Goal: Transaction & Acquisition: Purchase product/service

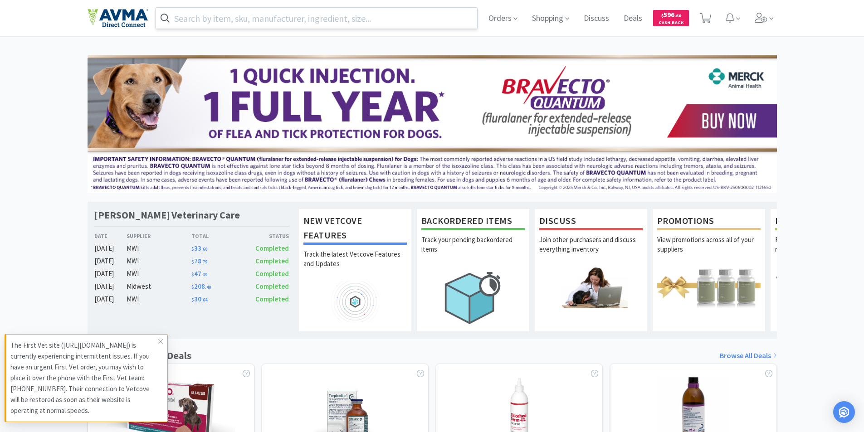
click at [259, 23] on input "text" at bounding box center [317, 18] width 322 height 21
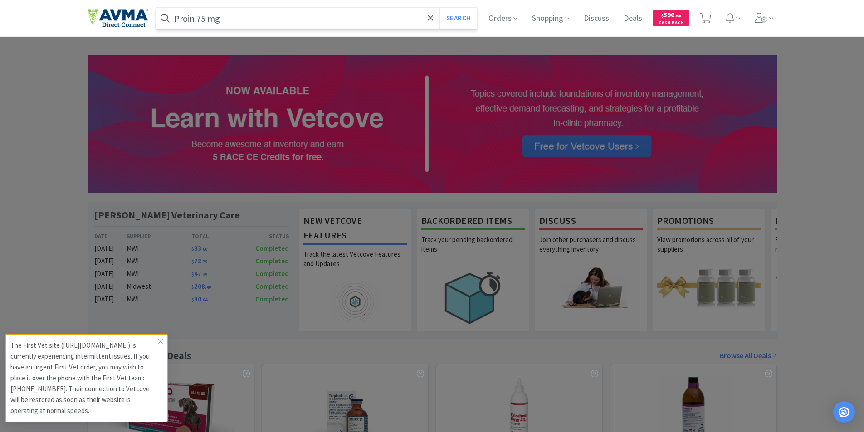
type input "Proin 75 mg"
click at [439, 8] on button "Search" at bounding box center [458, 18] width 38 height 21
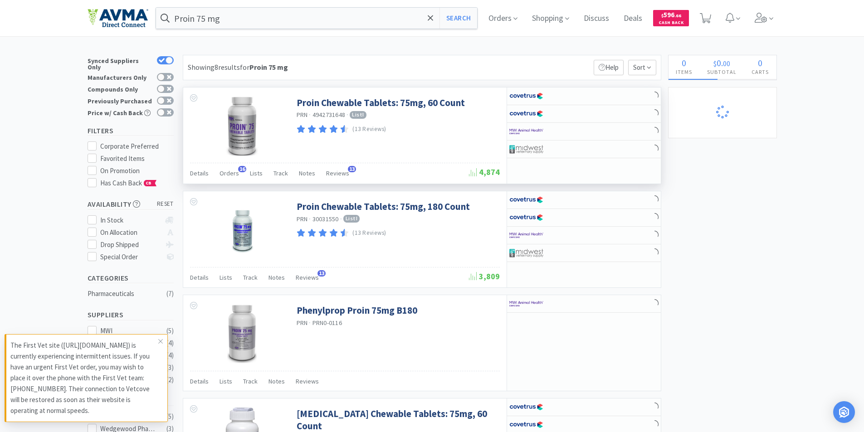
select select "1"
select select "10"
select select "1"
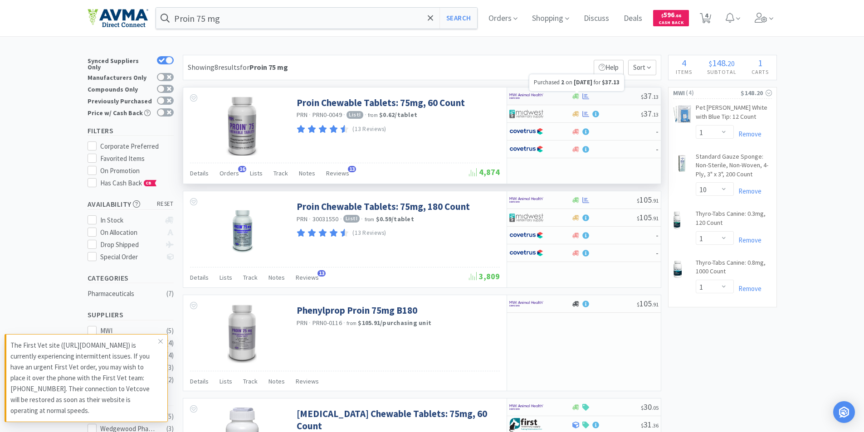
click at [589, 95] on icon at bounding box center [585, 96] width 7 height 7
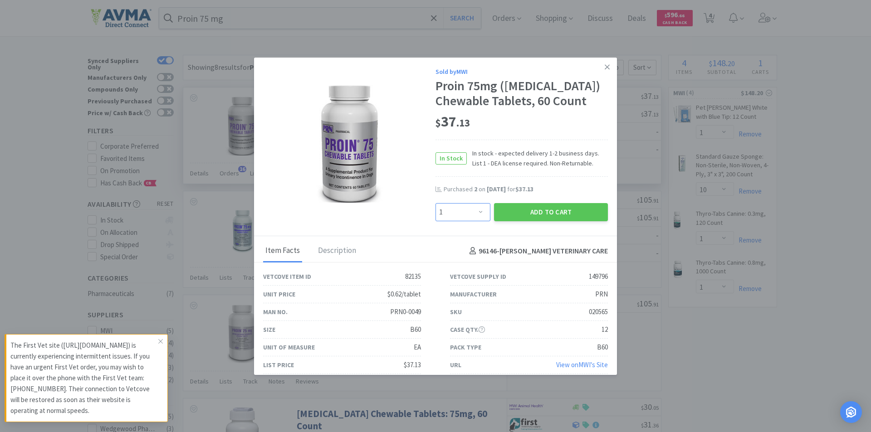
click at [459, 221] on select "Enter Quantity 1 2 3 4 5 6 7 8 9 10 11 12 13 14 15 16 17 18 19 20 Enter Quantity" at bounding box center [462, 212] width 55 height 18
select select "2"
click at [435, 221] on select "Enter Quantity 1 2 3 4 5 6 7 8 9 10 11 12 13 14 15 16 17 18 19 20 Enter Quantity" at bounding box center [462, 212] width 55 height 18
click at [544, 221] on button "Add to Cart" at bounding box center [551, 212] width 114 height 18
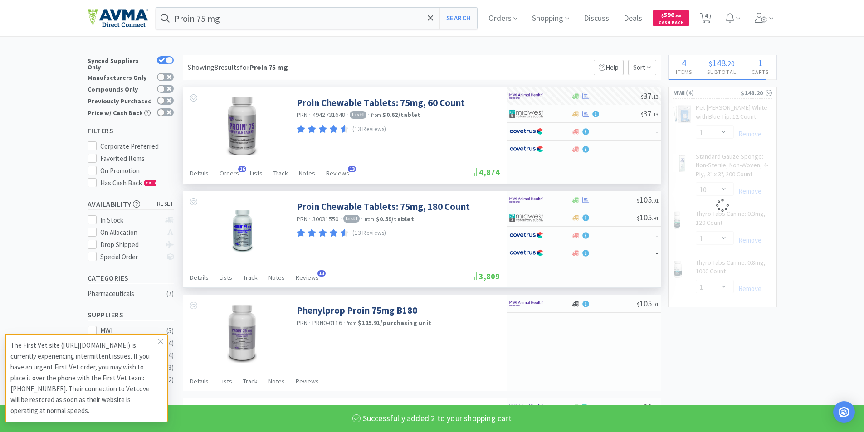
select select "2"
select select "10"
select select "1"
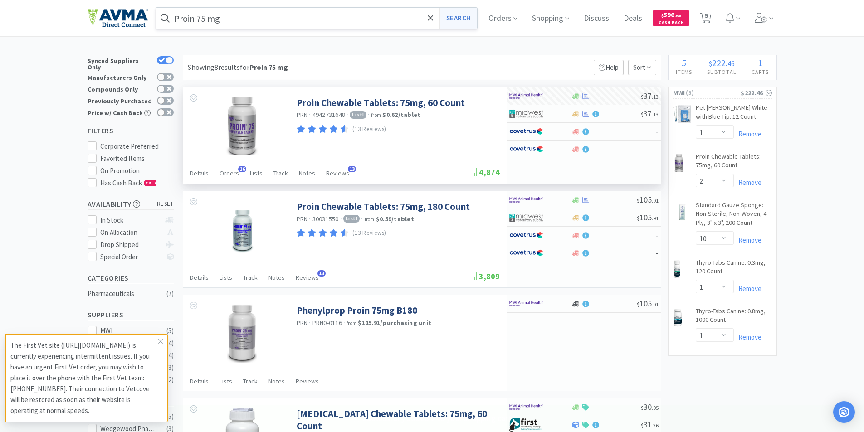
click at [444, 16] on button "Search" at bounding box center [458, 18] width 38 height 21
click at [432, 18] on icon at bounding box center [431, 18] width 6 height 9
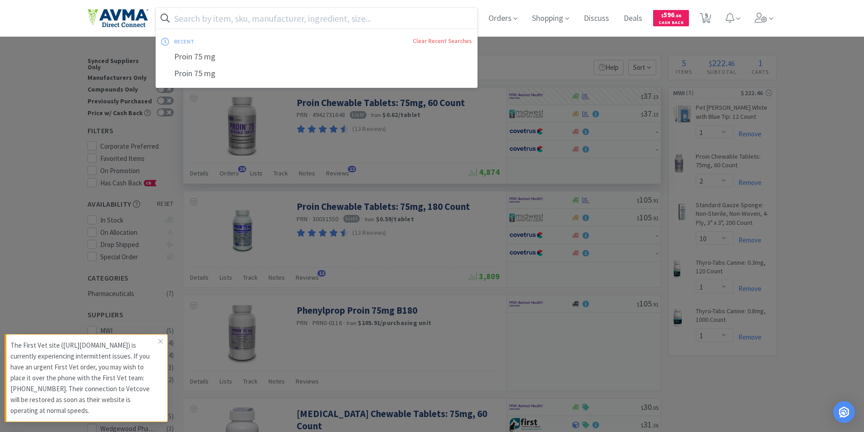
click at [296, 24] on input "text" at bounding box center [317, 18] width 322 height 21
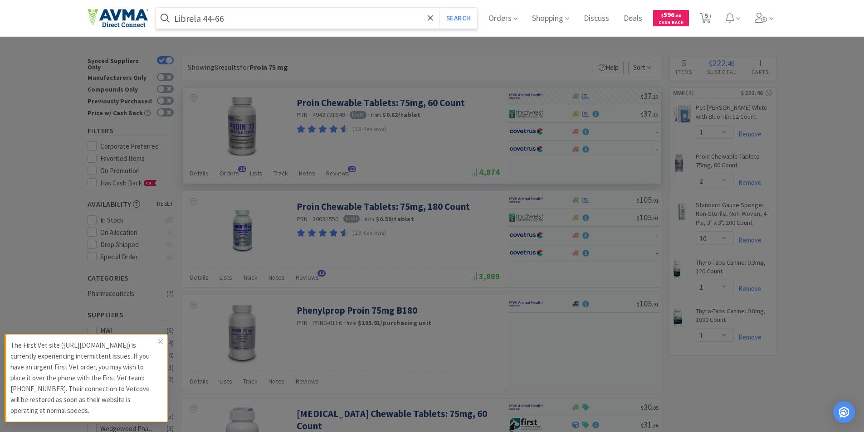
type input "Librela 44-66"
click at [439, 8] on button "Search" at bounding box center [458, 18] width 38 height 21
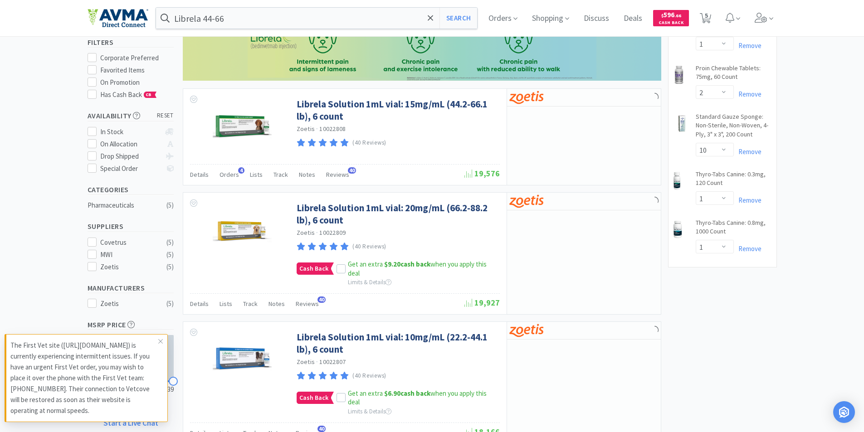
scroll to position [91, 0]
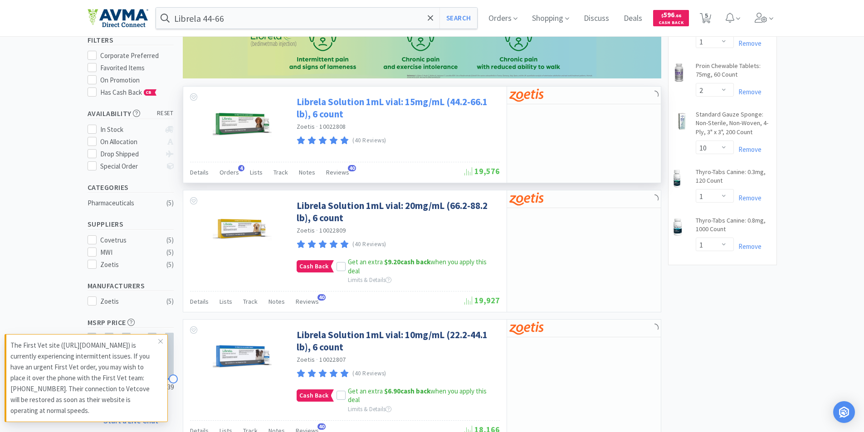
click at [373, 102] on link "Librela Solution 1mL vial: 15mg/mL (44.2-66.1 lb), 6 count" at bounding box center [397, 108] width 201 height 25
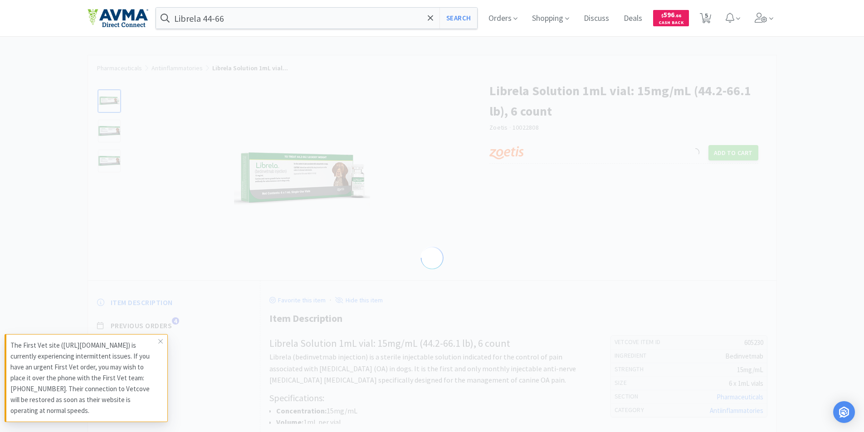
select select "605230"
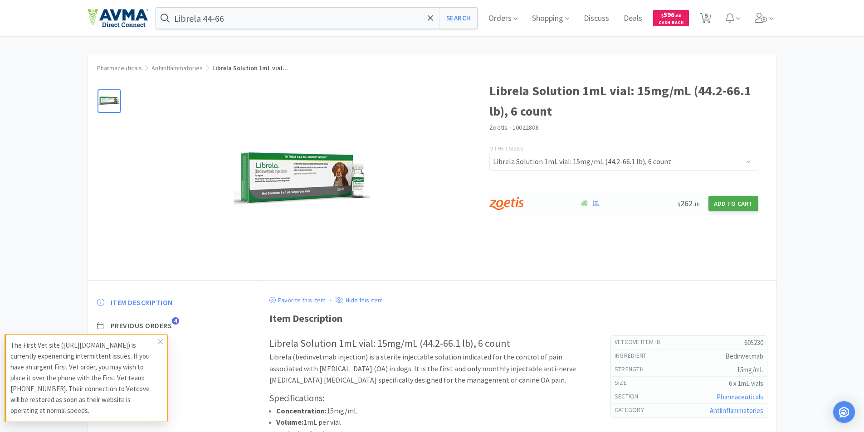
click at [726, 199] on button "Add to Cart" at bounding box center [733, 203] width 50 height 15
select select "1"
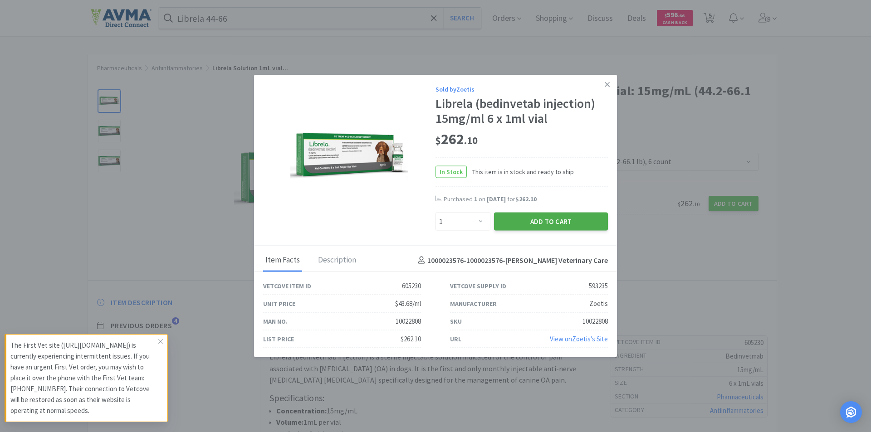
click at [531, 220] on button "Add to Cart" at bounding box center [551, 222] width 114 height 18
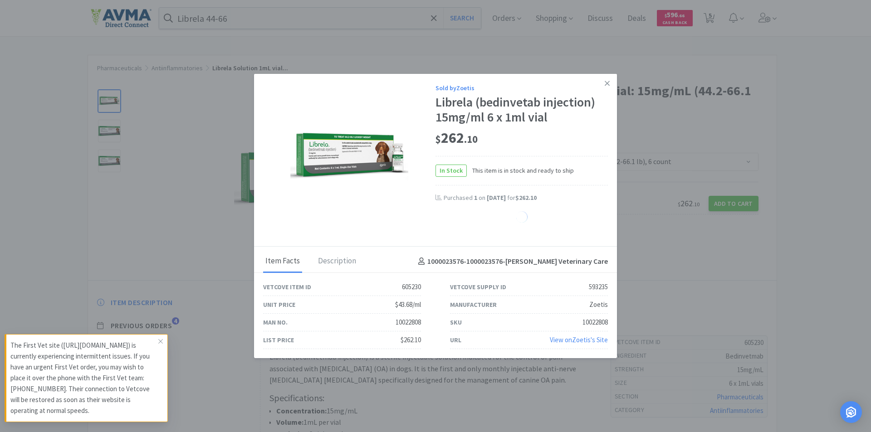
select select "1"
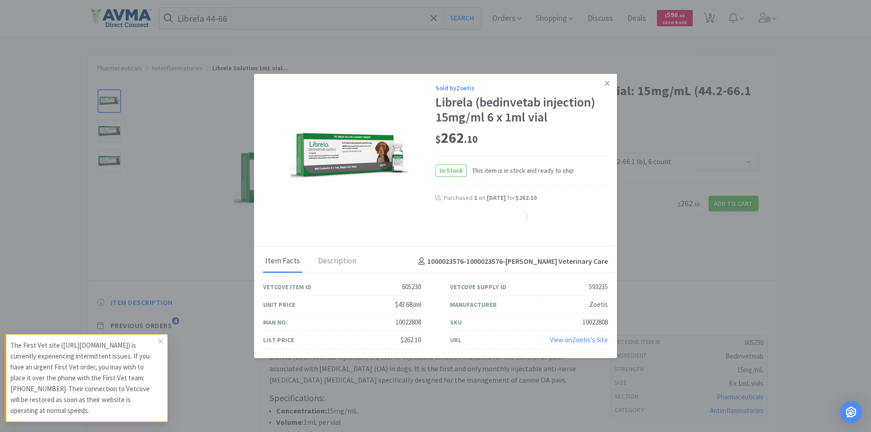
select select "1"
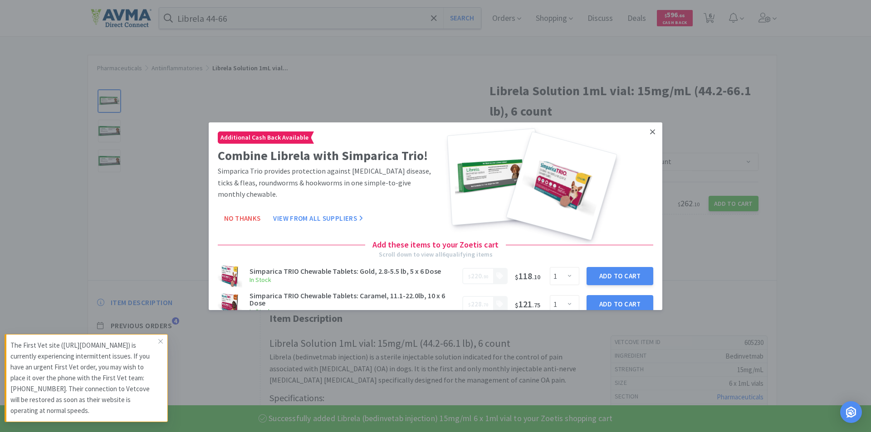
click at [650, 134] on icon at bounding box center [652, 131] width 5 height 5
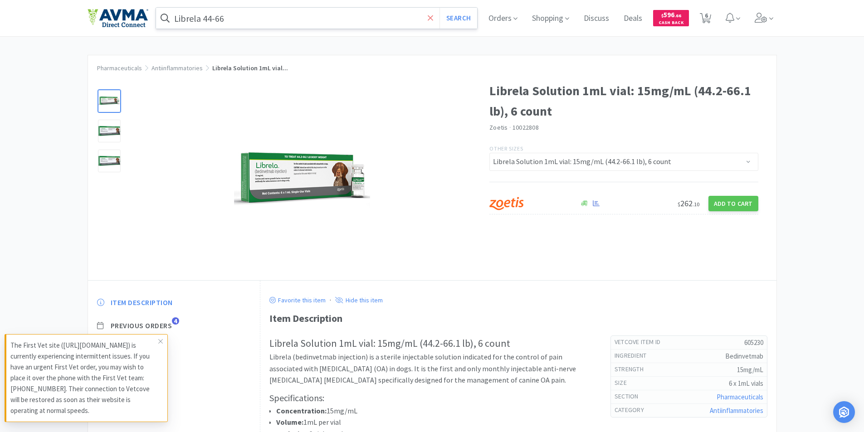
click at [434, 15] on icon at bounding box center [431, 18] width 6 height 9
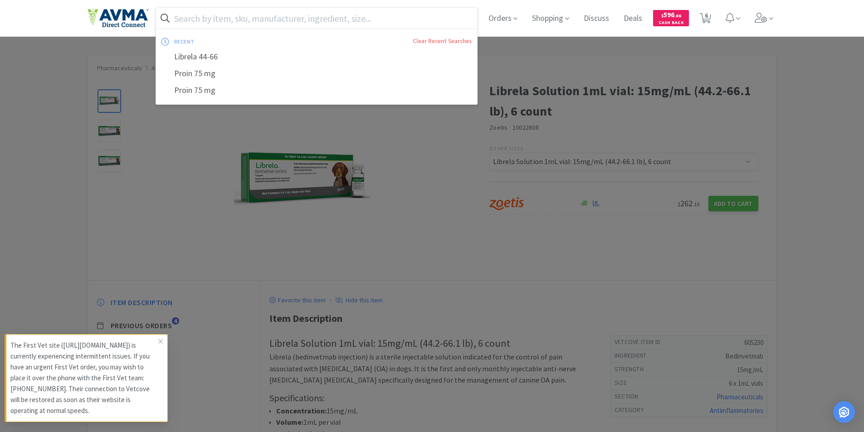
click at [273, 16] on input "text" at bounding box center [317, 18] width 322 height 21
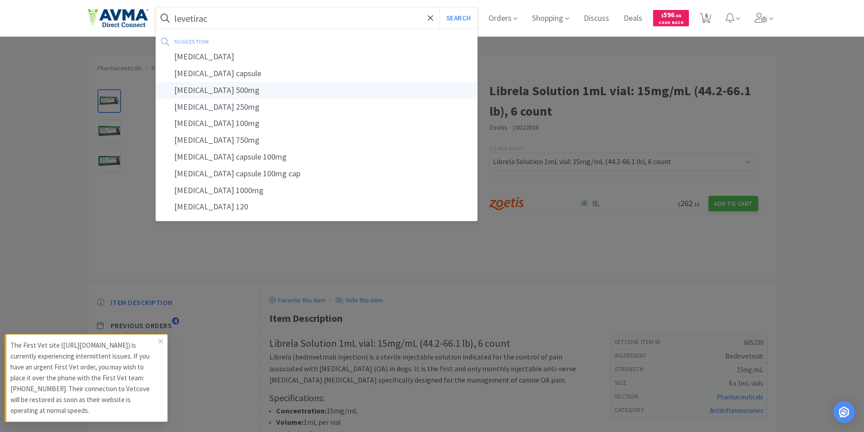
click at [247, 93] on div "[MEDICAL_DATA] 500mg" at bounding box center [317, 90] width 322 height 17
type input "[MEDICAL_DATA] 500mg"
select select "1"
select select "2"
select select "10"
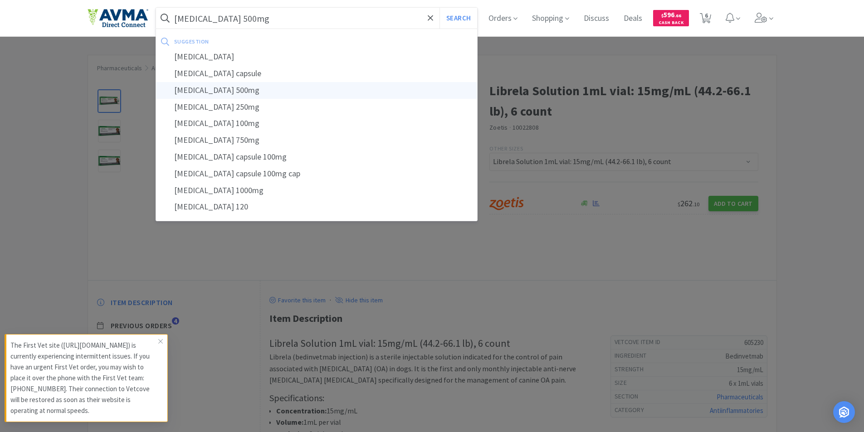
select select "1"
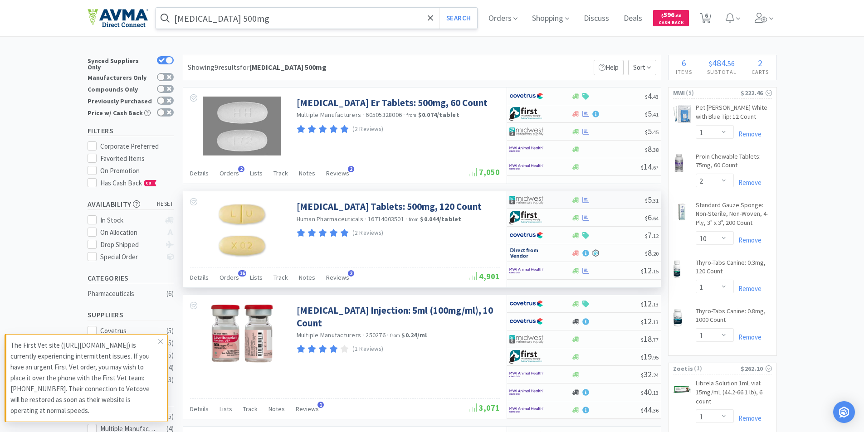
click at [600, 200] on div at bounding box center [607, 200] width 73 height 7
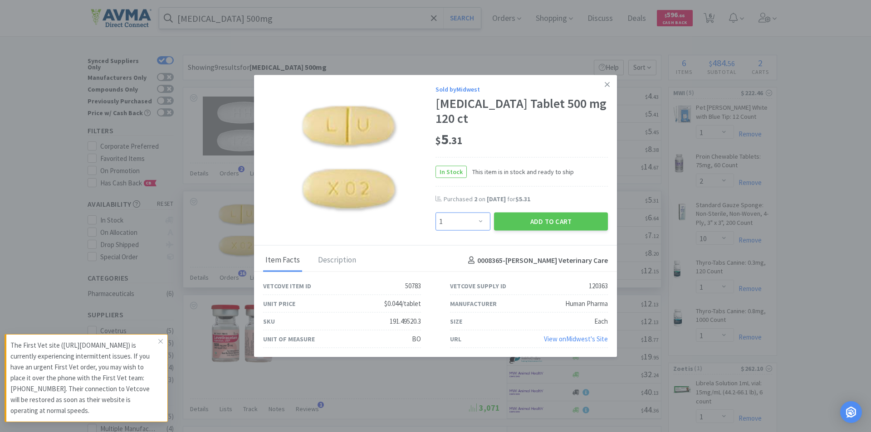
click at [481, 217] on select "Enter Quantity 1 2 3 4 5 6 7 8 9 10 11 12 13 14 15 16 17 18 19 20 Enter Quantity" at bounding box center [462, 222] width 55 height 18
select select "2"
click at [435, 213] on select "Enter Quantity 1 2 3 4 5 6 7 8 9 10 11 12 13 14 15 16 17 18 19 20 Enter Quantity" at bounding box center [462, 222] width 55 height 18
click at [520, 222] on button "Add to Cart" at bounding box center [551, 222] width 114 height 18
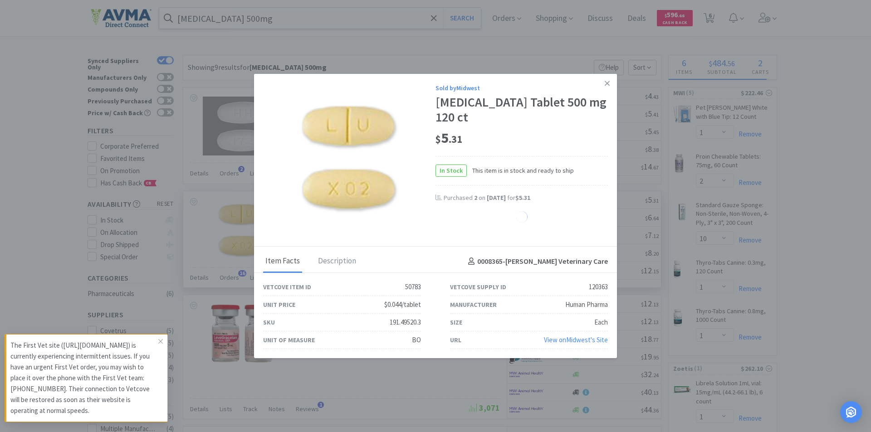
select select "2"
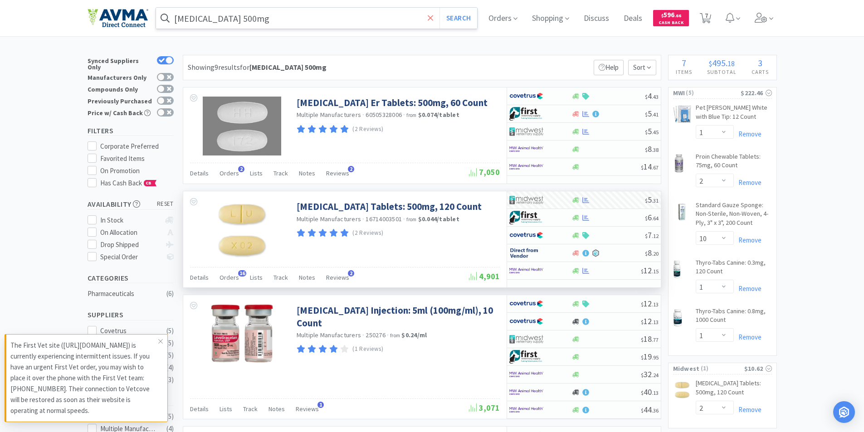
click at [431, 18] on icon at bounding box center [431, 18] width 6 height 9
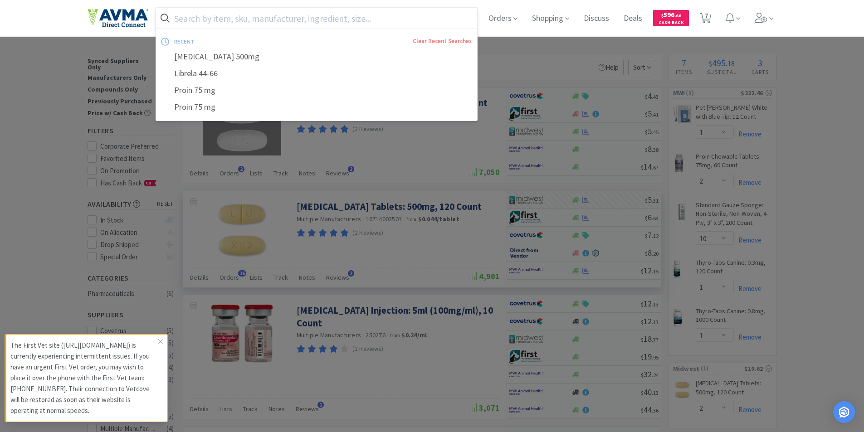
click at [283, 13] on input "text" at bounding box center [317, 18] width 322 height 21
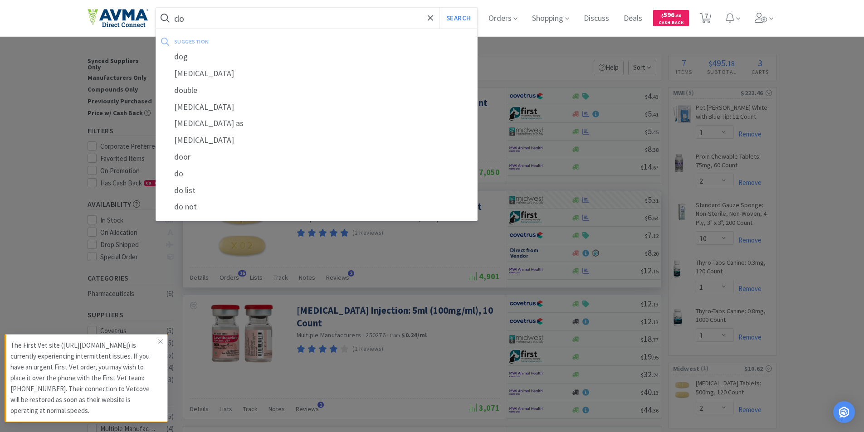
type input "d"
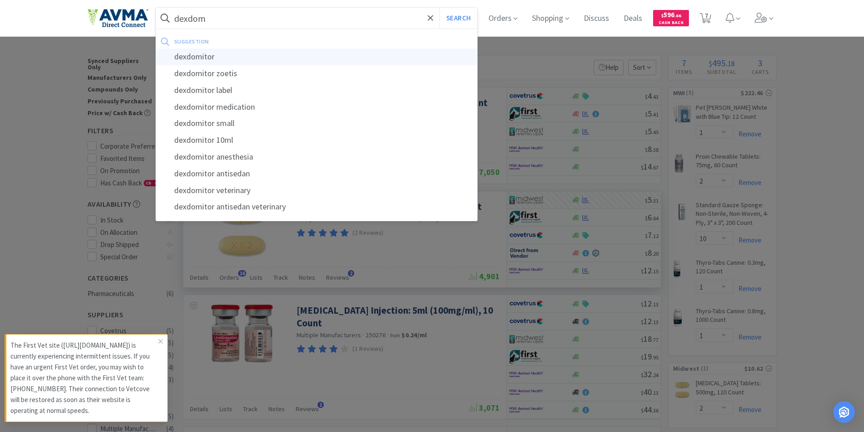
click at [190, 56] on div "dexdomitor" at bounding box center [317, 57] width 322 height 17
type input "dexdomitor"
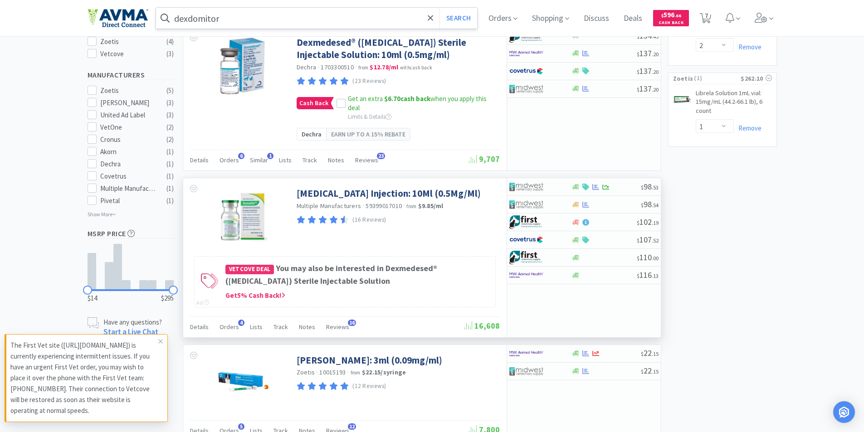
scroll to position [317, 0]
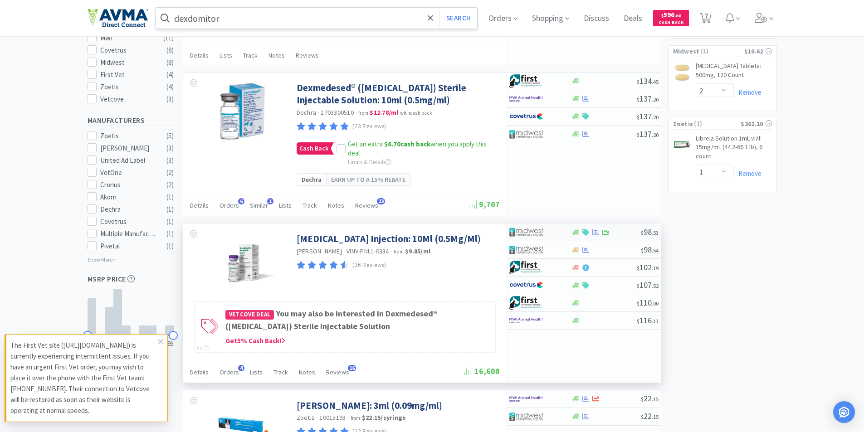
click at [623, 236] on div at bounding box center [605, 232] width 69 height 7
select select "1"
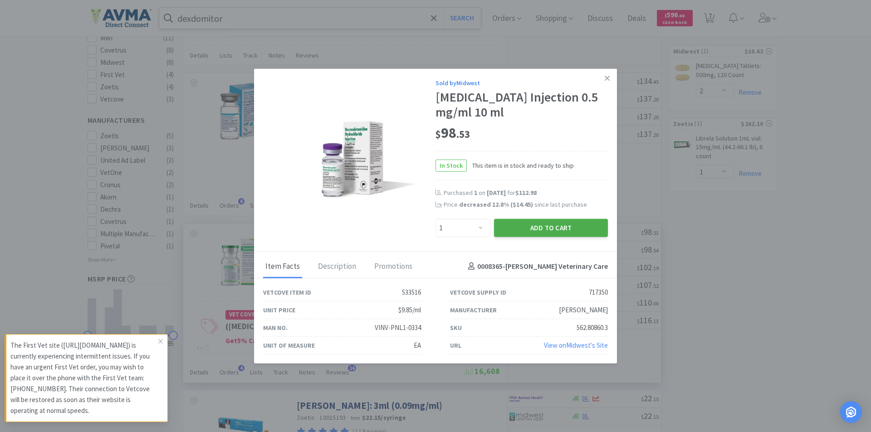
click at [547, 230] on button "Add to Cart" at bounding box center [551, 228] width 114 height 18
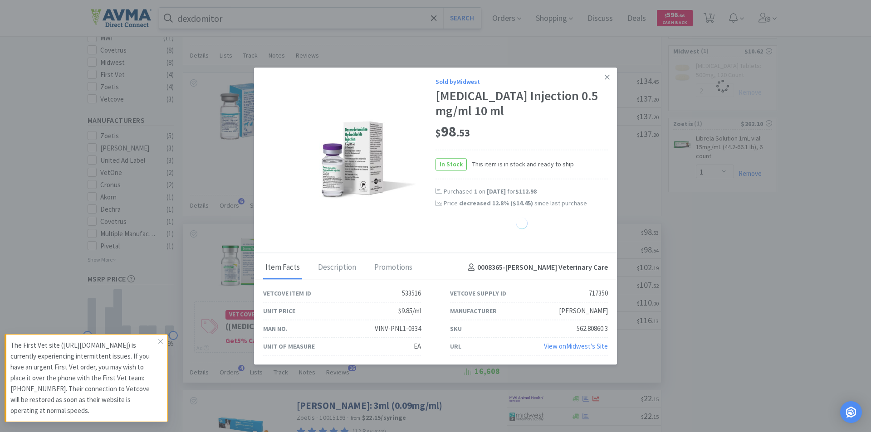
select select "1"
select select "2"
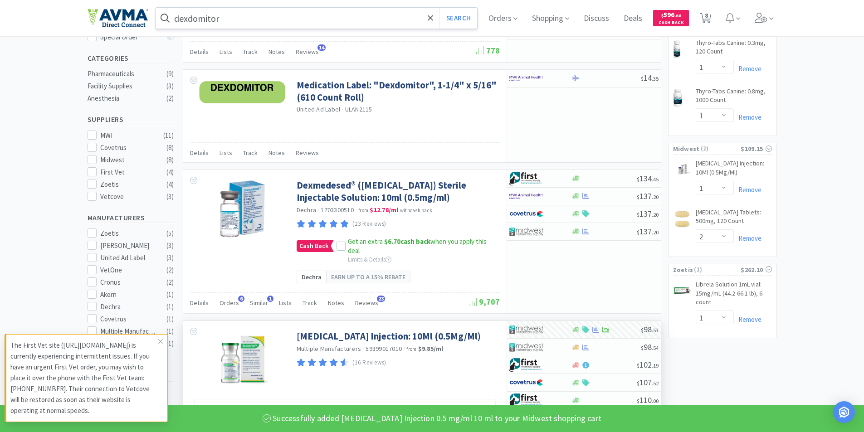
scroll to position [181, 0]
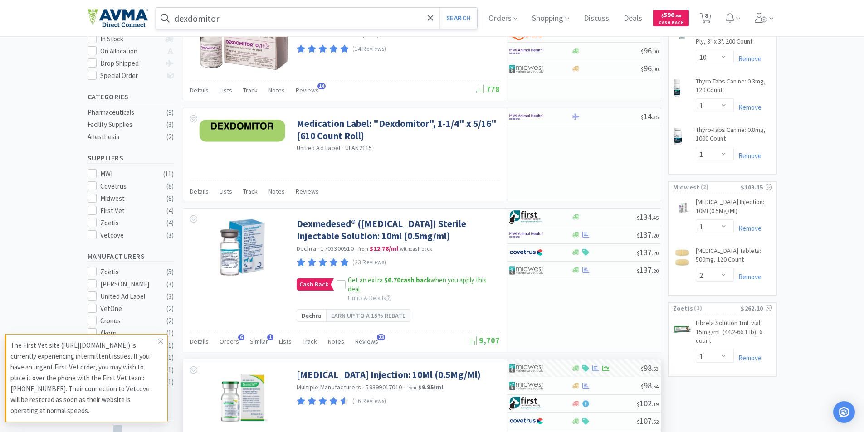
click at [238, 19] on input "dexdomitor" at bounding box center [317, 18] width 322 height 21
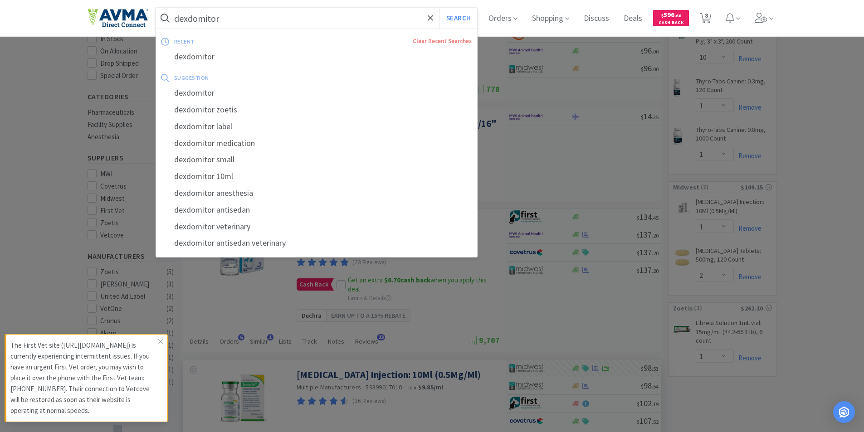
click at [238, 19] on input "dexdomitor" at bounding box center [317, 18] width 322 height 21
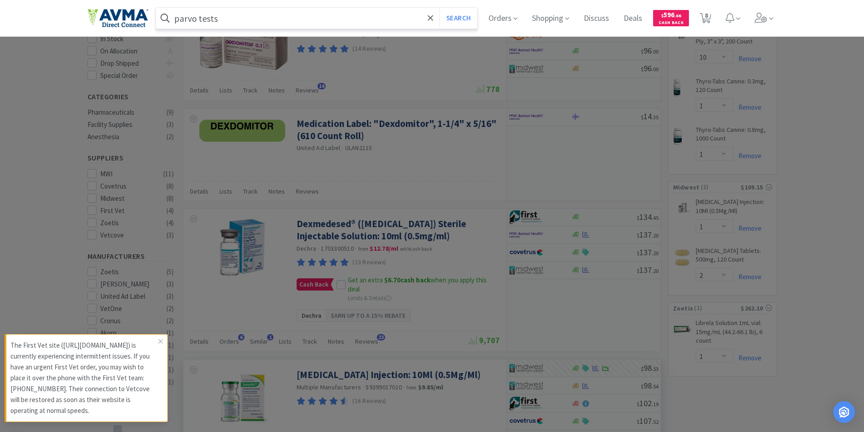
type input "parvo tests"
click at [439, 8] on button "Search" at bounding box center [458, 18] width 38 height 21
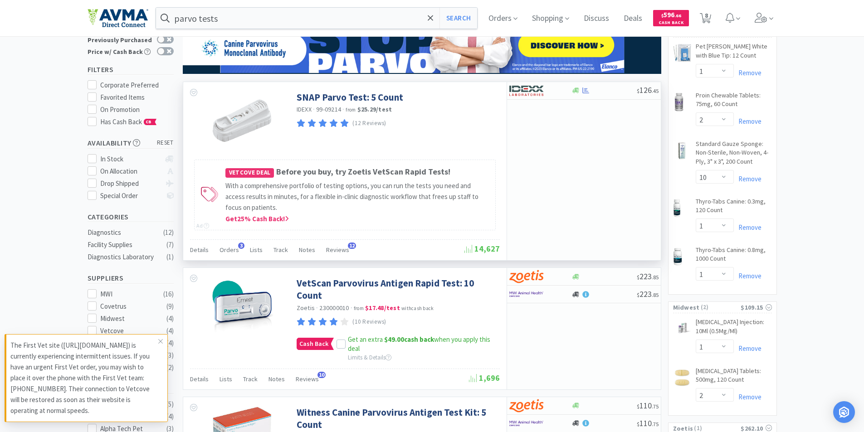
scroll to position [45, 0]
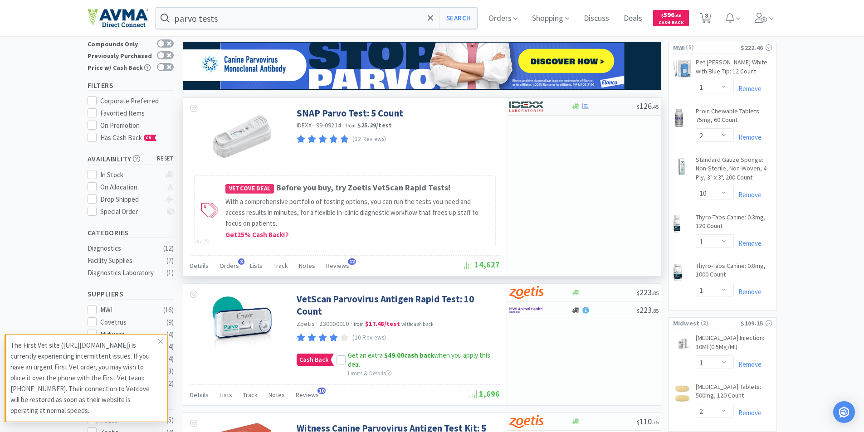
click at [607, 108] on div at bounding box center [603, 106] width 65 height 7
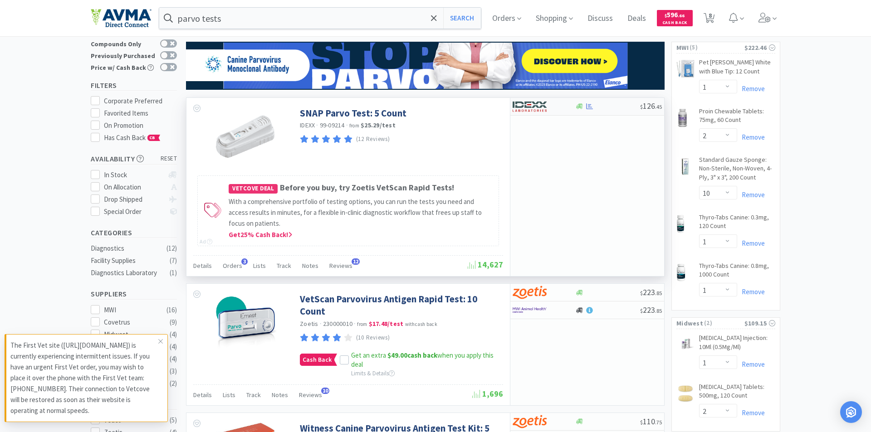
select select "1"
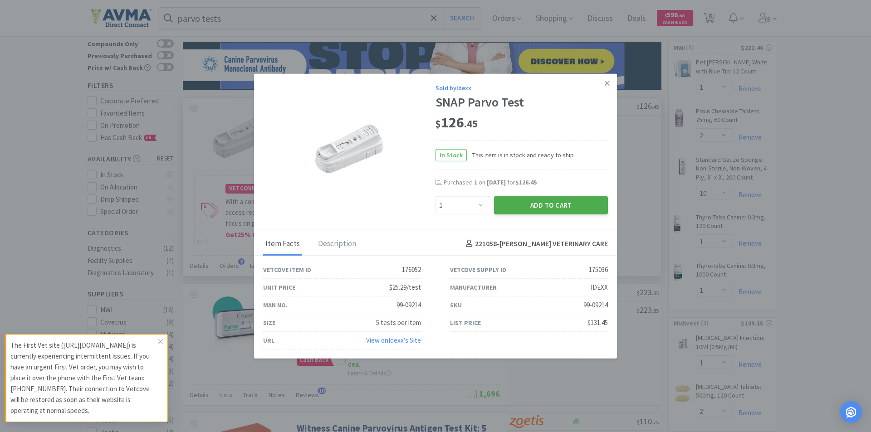
click at [571, 199] on button "Add to Cart" at bounding box center [551, 205] width 114 height 18
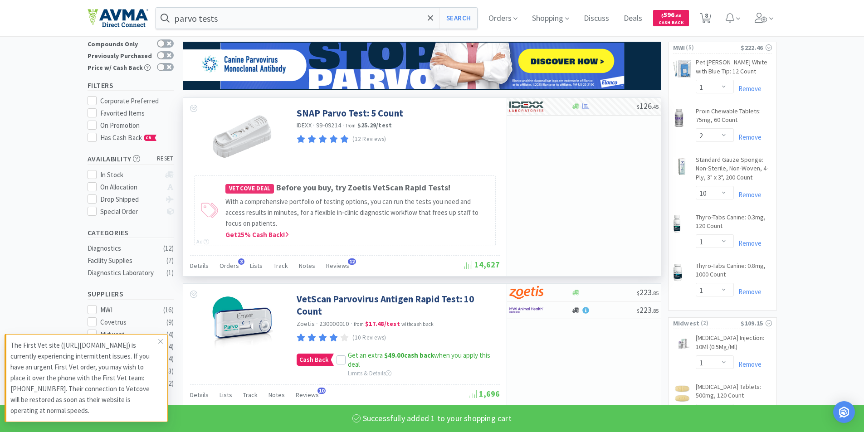
select select "1"
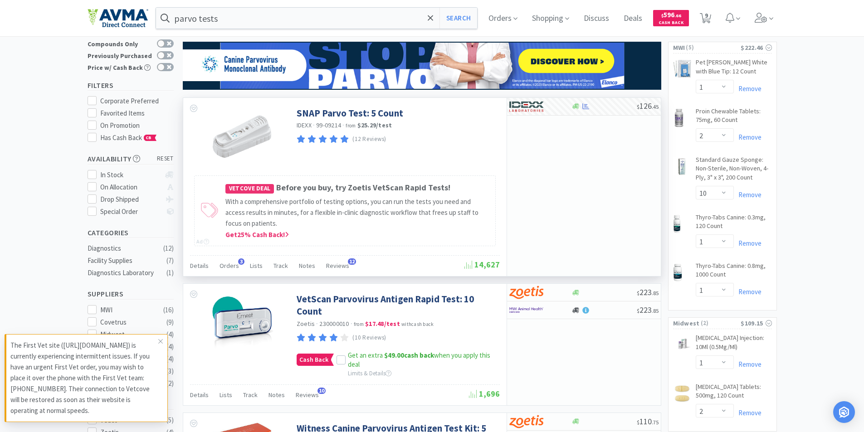
scroll to position [0, 0]
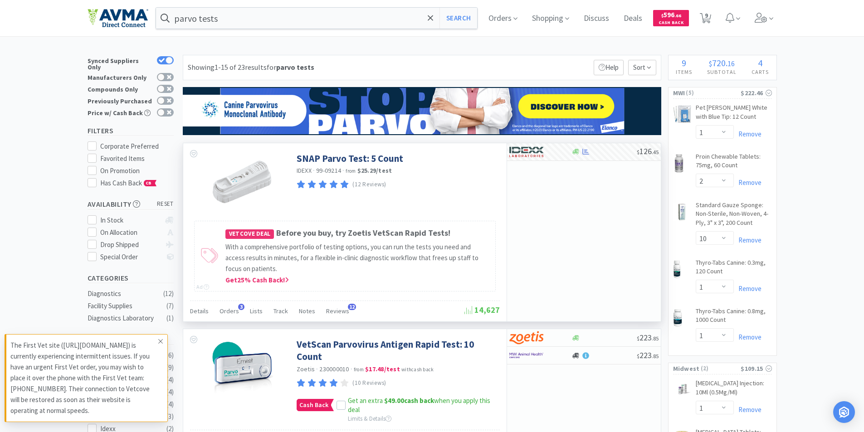
click at [157, 334] on span at bounding box center [160, 341] width 13 height 15
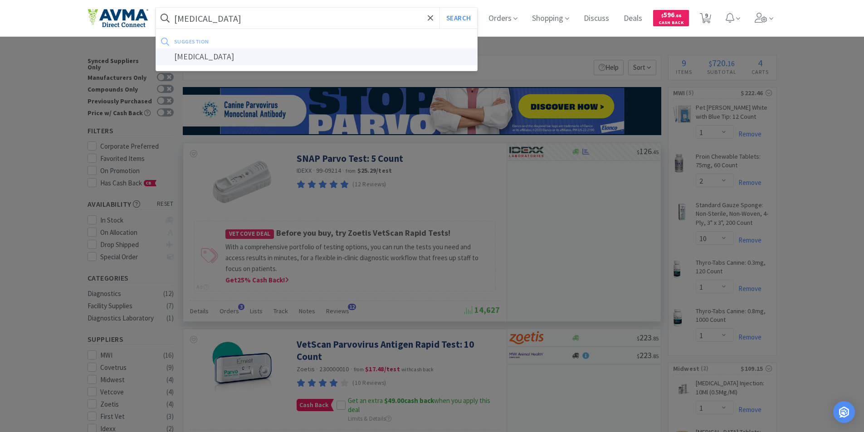
click at [213, 56] on div "[MEDICAL_DATA]" at bounding box center [317, 57] width 322 height 17
type input "[MEDICAL_DATA]"
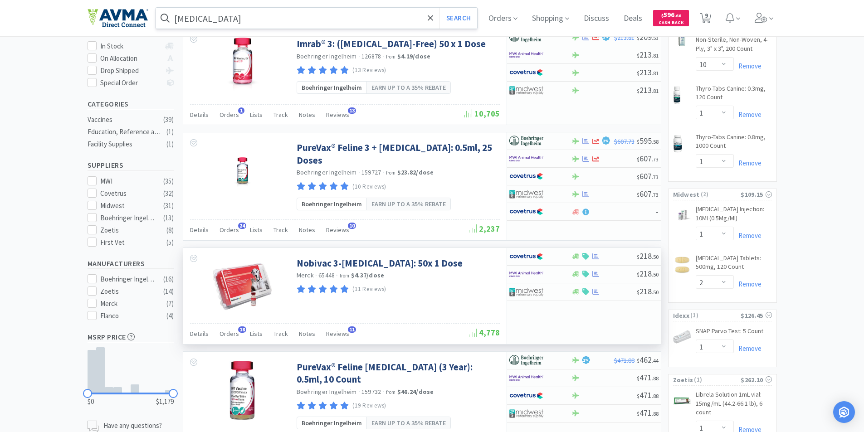
scroll to position [227, 0]
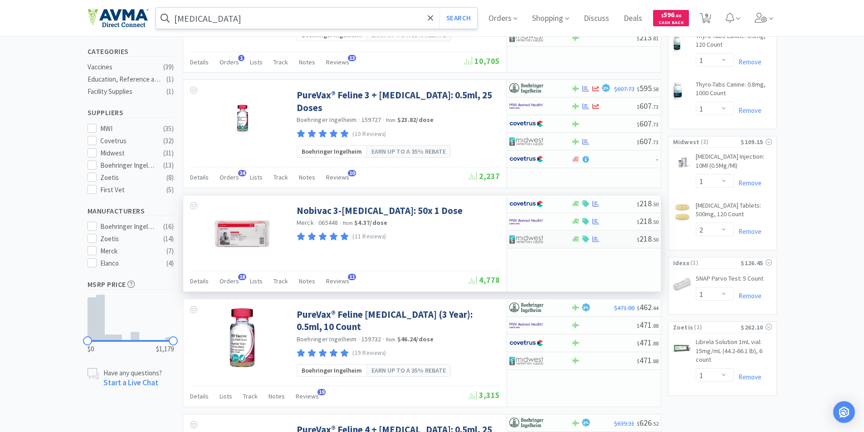
click at [619, 236] on div at bounding box center [603, 239] width 65 height 7
select select "1"
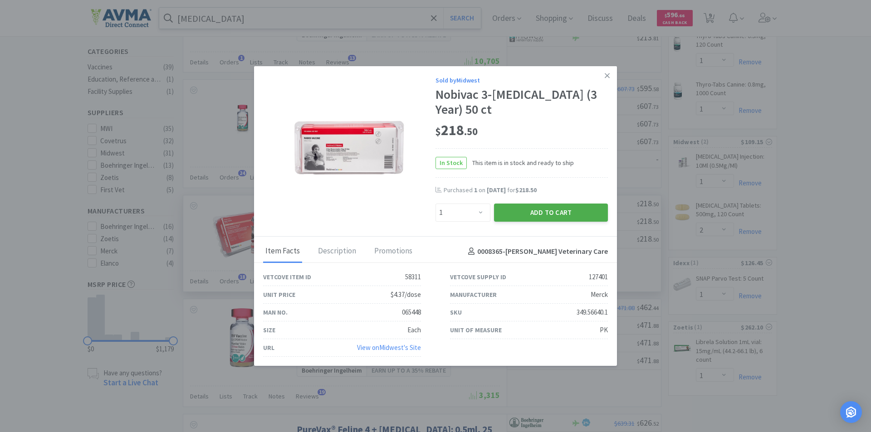
click at [535, 208] on button "Add to Cart" at bounding box center [551, 213] width 114 height 18
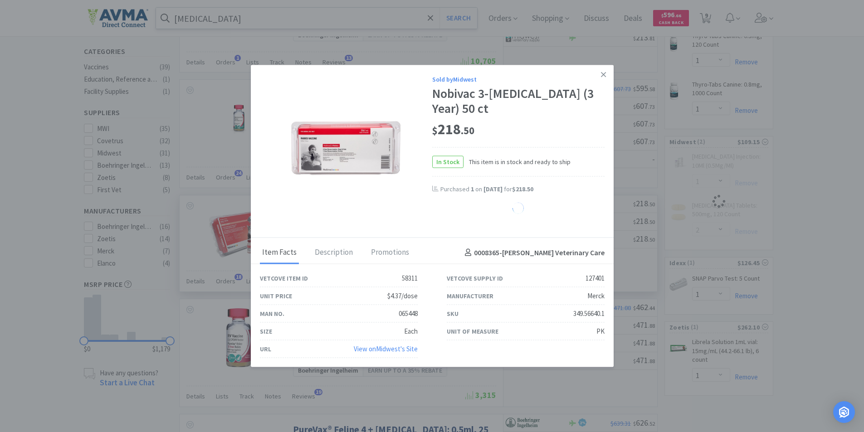
select select "1"
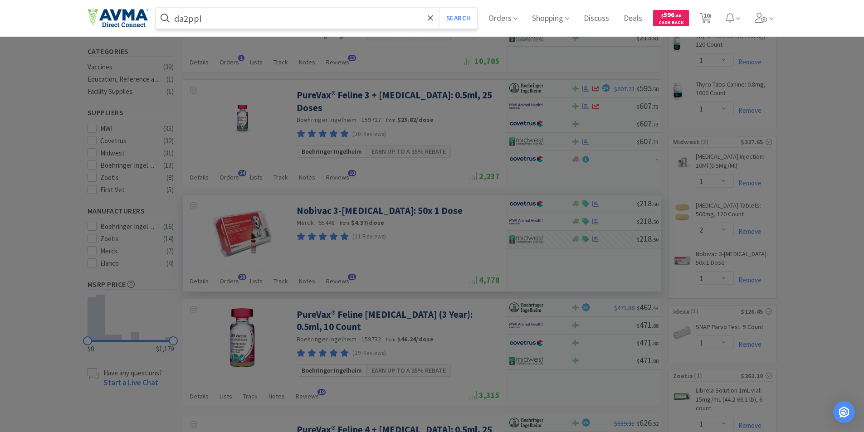
click at [439, 8] on button "Search" at bounding box center [458, 18] width 38 height 21
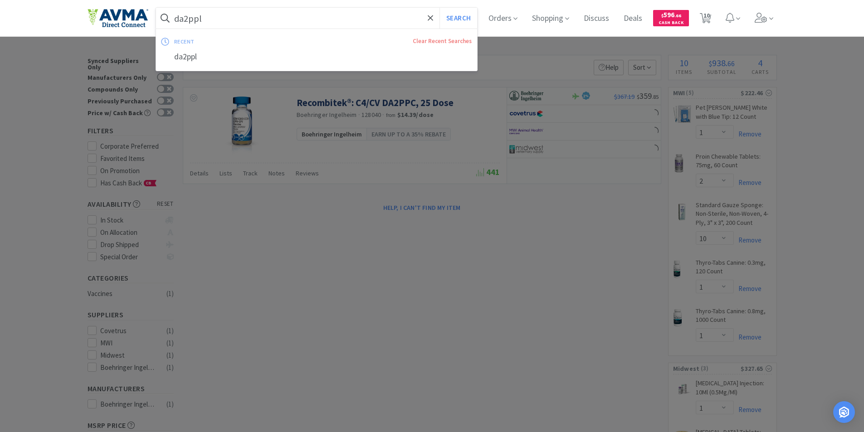
type input "+"
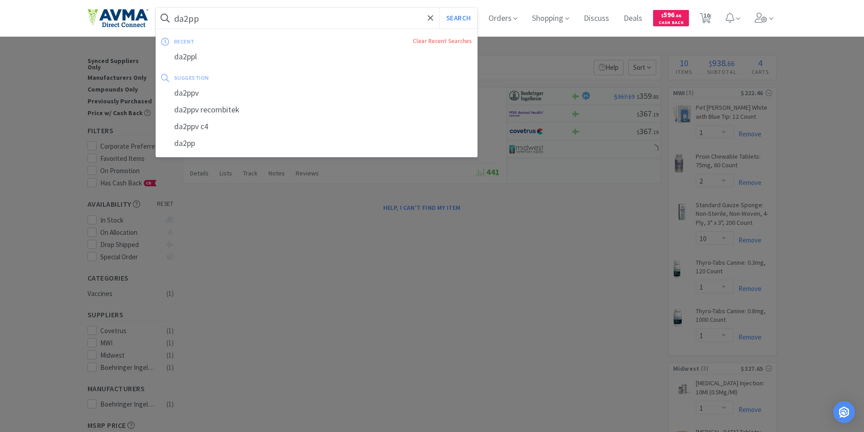
click at [439, 8] on button "Search" at bounding box center [458, 18] width 38 height 21
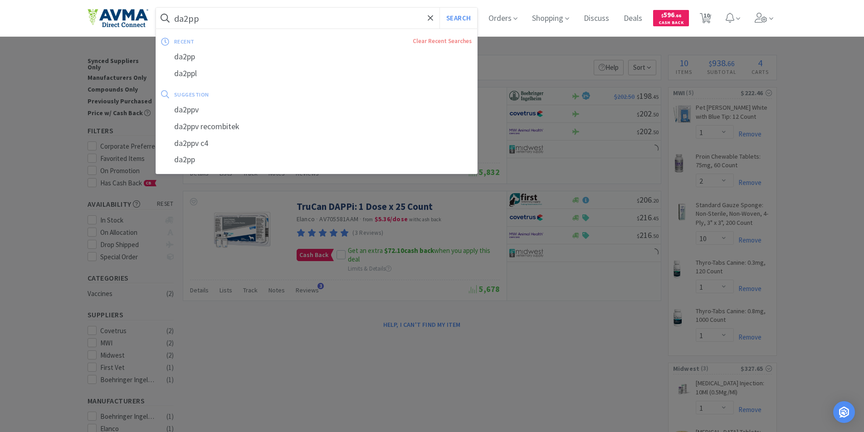
click at [226, 23] on input "da2pp" at bounding box center [317, 18] width 322 height 21
click at [203, 104] on div "da2ppv" at bounding box center [317, 110] width 322 height 17
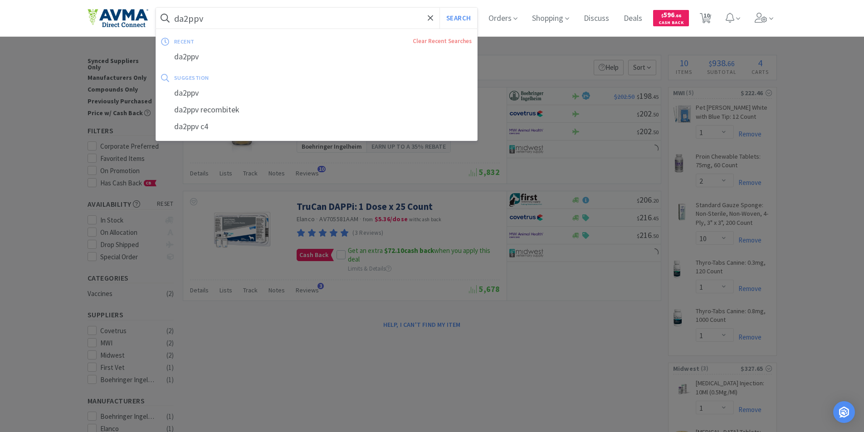
click at [215, 27] on input "da2ppv" at bounding box center [317, 18] width 322 height 21
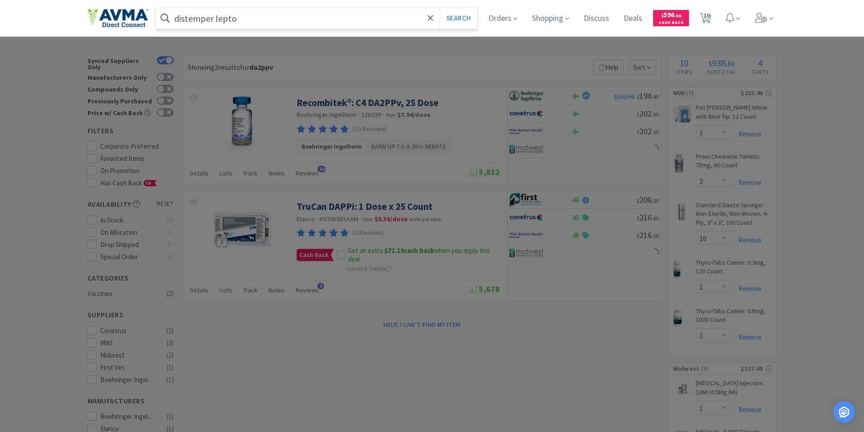
type input "distemper lepto"
click at [439, 8] on button "Search" at bounding box center [458, 18] width 38 height 21
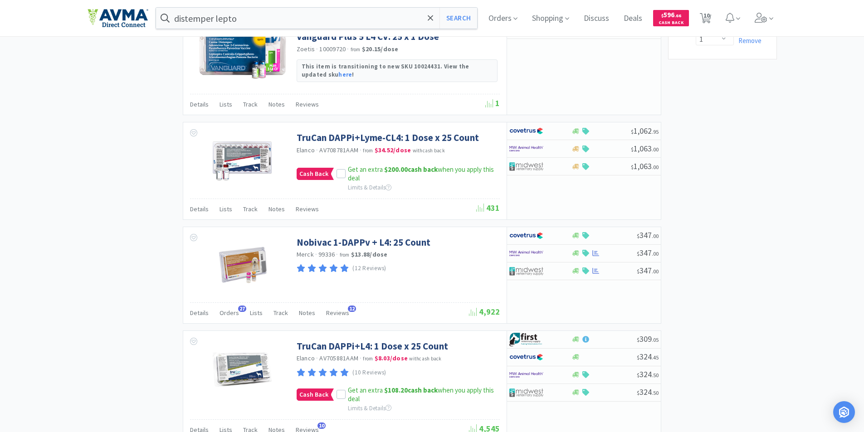
scroll to position [666, 0]
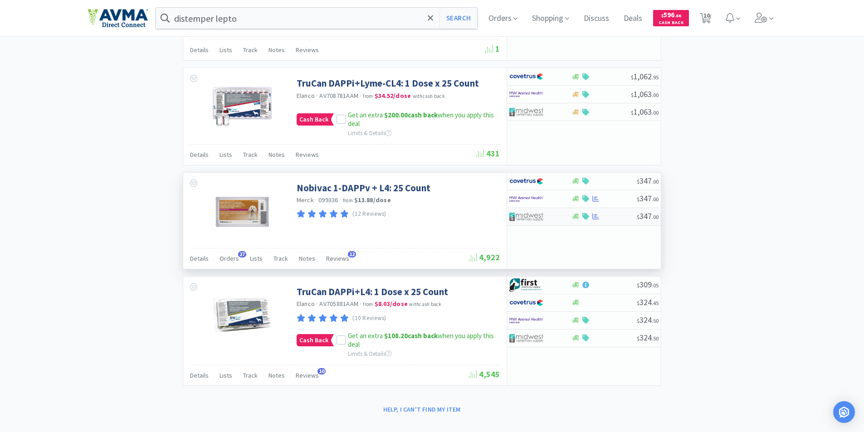
click at [609, 209] on div "$ 347 . 00" at bounding box center [584, 217] width 154 height 18
select select "1"
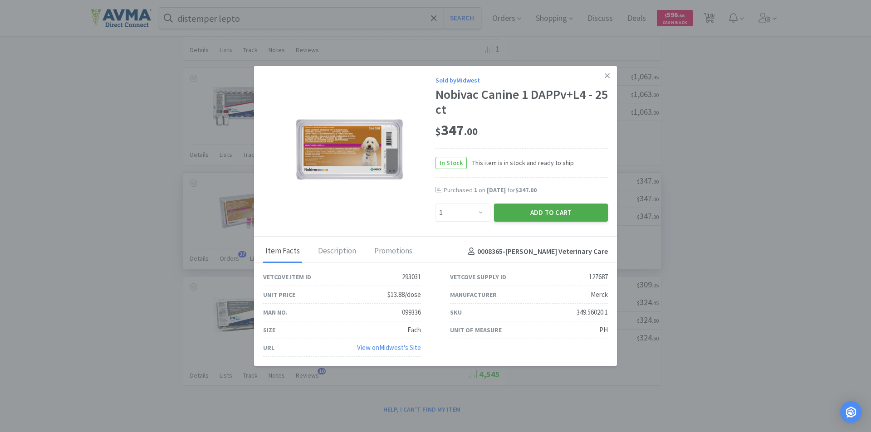
click at [573, 210] on button "Add to Cart" at bounding box center [551, 213] width 114 height 18
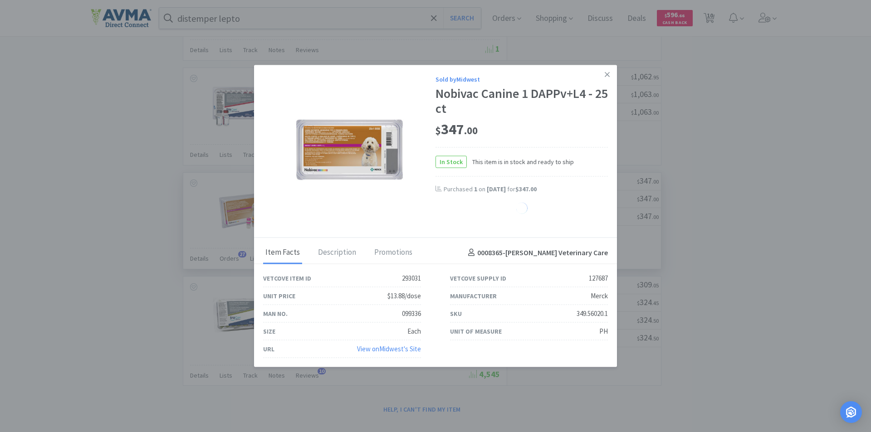
select select "1"
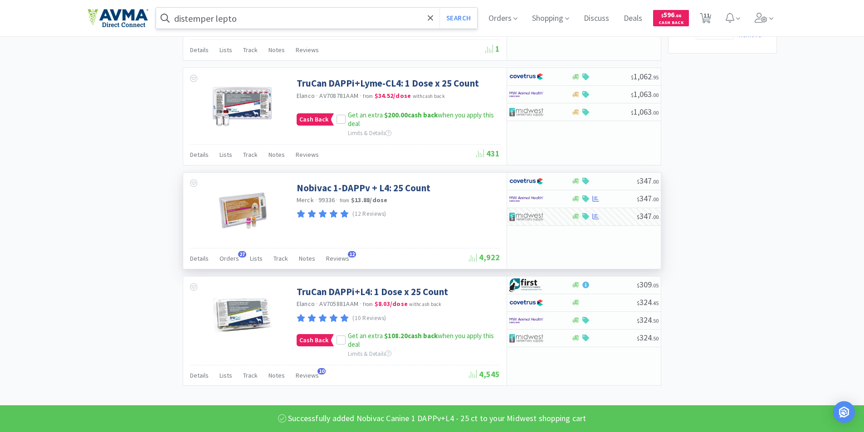
click at [288, 15] on input "distemper lepto" at bounding box center [317, 18] width 322 height 21
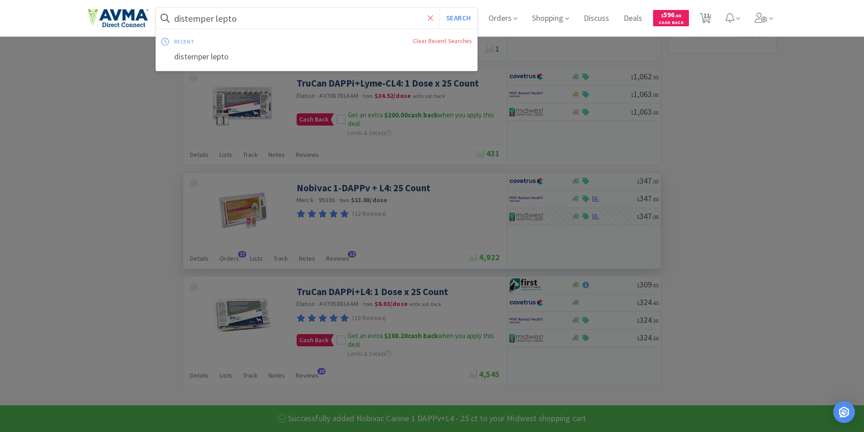
click at [433, 18] on icon at bounding box center [430, 17] width 5 height 5
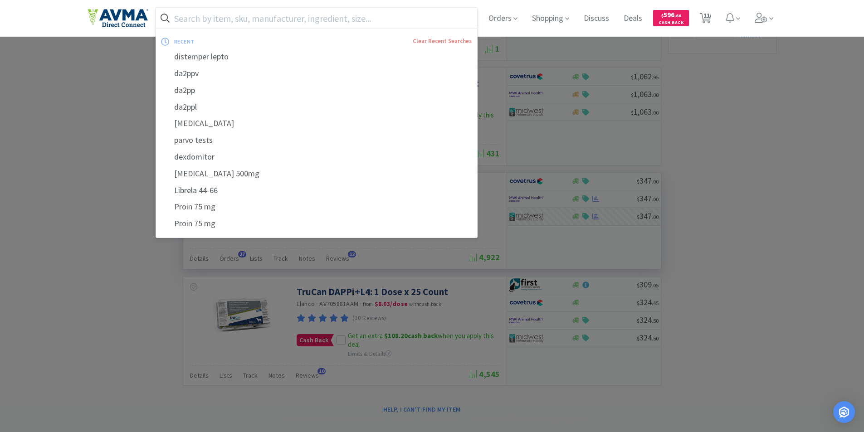
click at [311, 15] on input "text" at bounding box center [317, 18] width 322 height 21
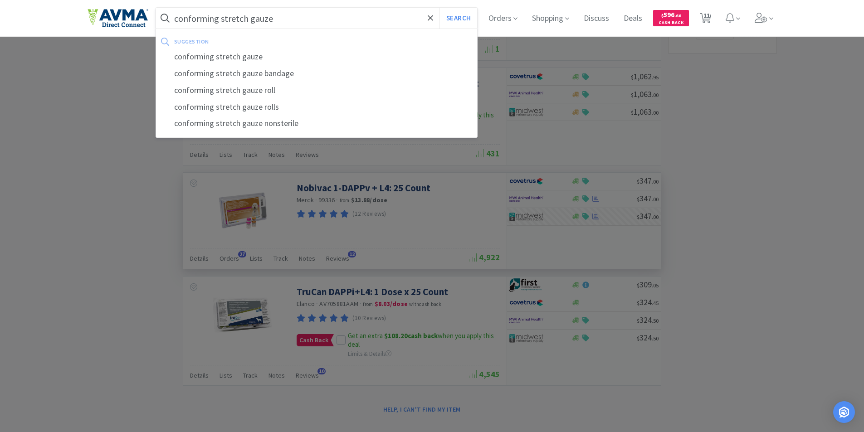
type input "conforming stretch gauze"
click at [439, 8] on button "Search" at bounding box center [458, 18] width 38 height 21
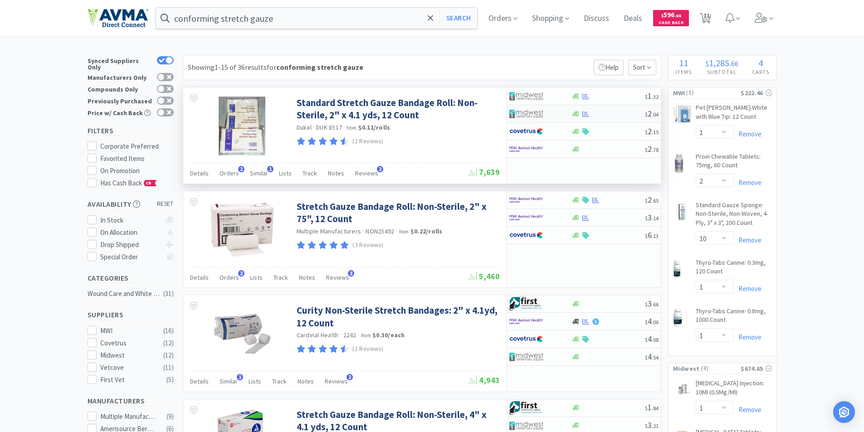
click at [606, 111] on div at bounding box center [607, 114] width 73 height 7
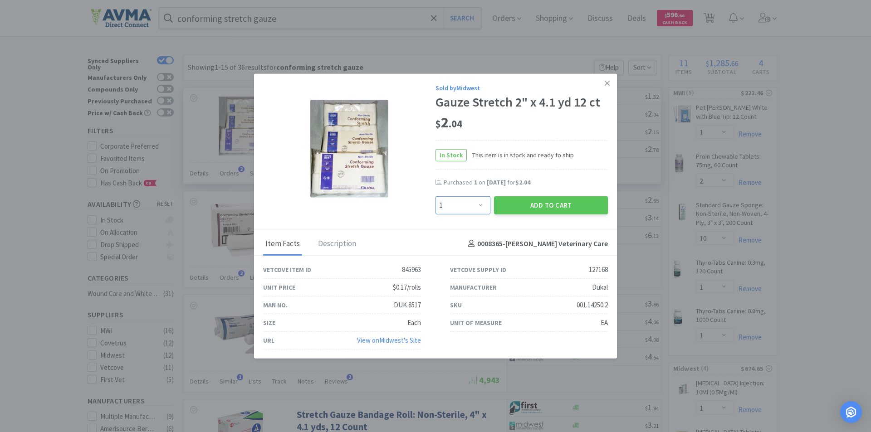
click at [479, 201] on select "Enter Quantity 1 2 3 4 5 6 7 8 9 10 11 12 13 14 15 16 17 18 19 20 Enter Quantity" at bounding box center [462, 205] width 55 height 18
select select "2"
click at [435, 196] on select "Enter Quantity 1 2 3 4 5 6 7 8 9 10 11 12 13 14 15 16 17 18 19 20 Enter Quantity" at bounding box center [462, 205] width 55 height 18
click at [532, 203] on button "Add to Cart" at bounding box center [551, 205] width 114 height 18
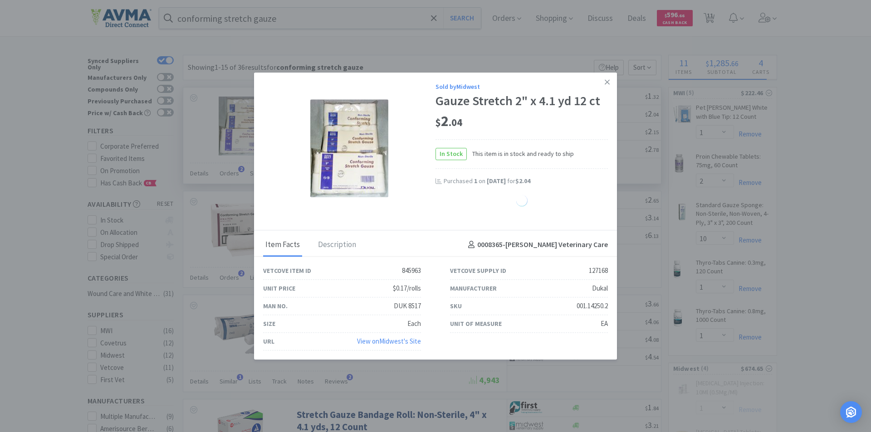
select select "2"
